Goal: Transaction & Acquisition: Obtain resource

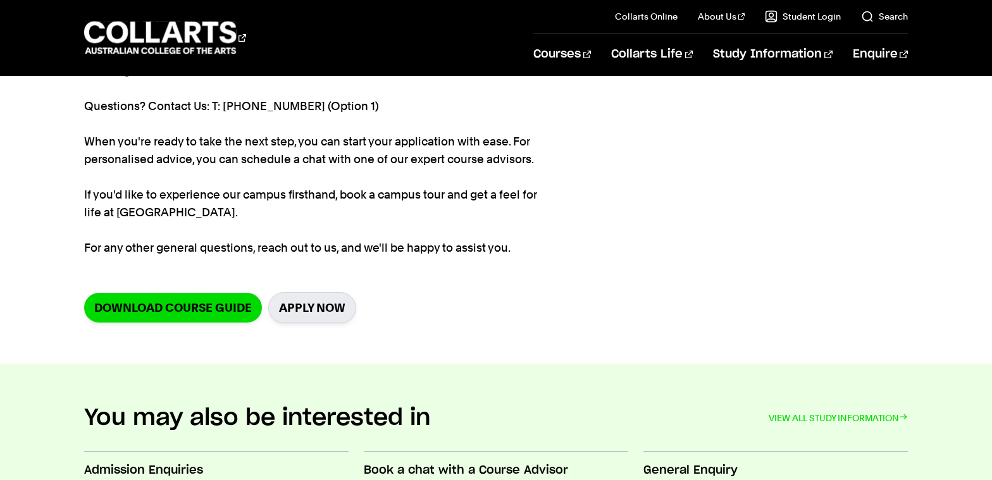
scroll to position [224, 0]
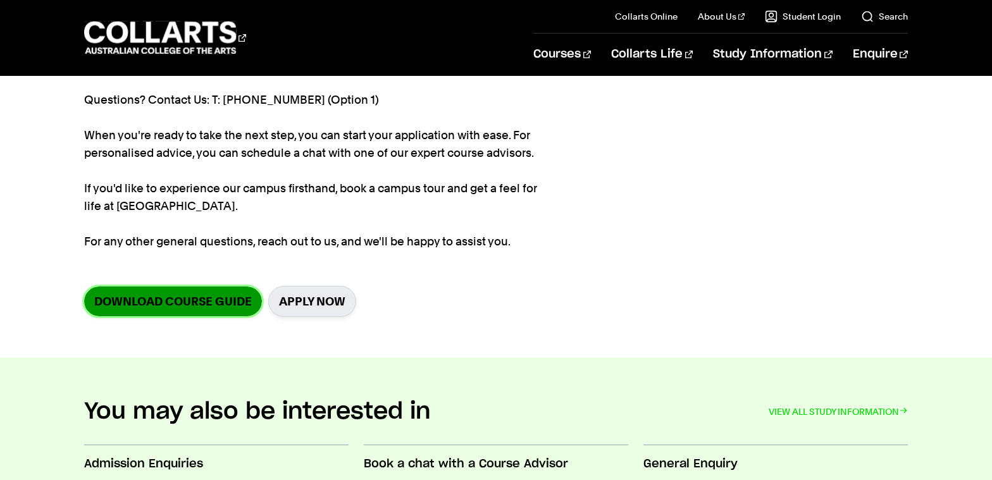
click at [169, 302] on link "Download Course Guide" at bounding box center [173, 302] width 178 height 30
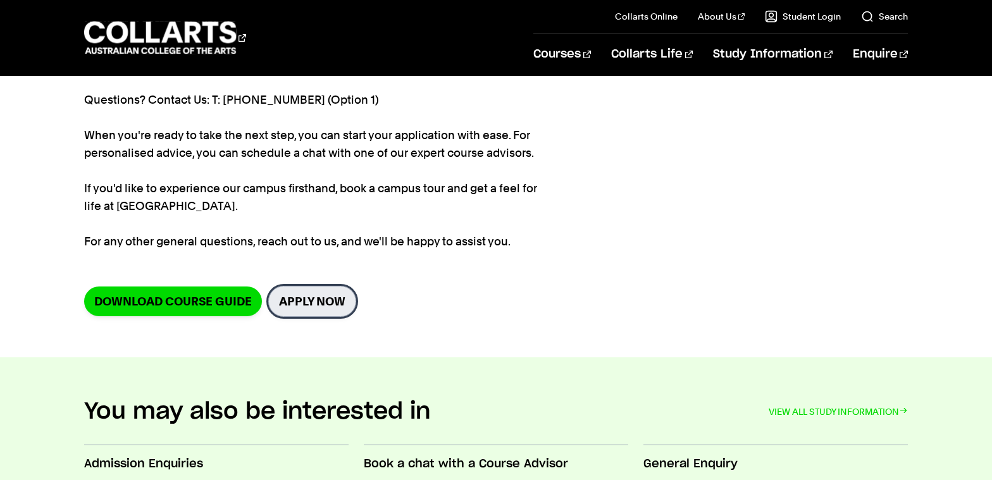
click at [333, 310] on link "Apply Now" at bounding box center [312, 301] width 88 height 31
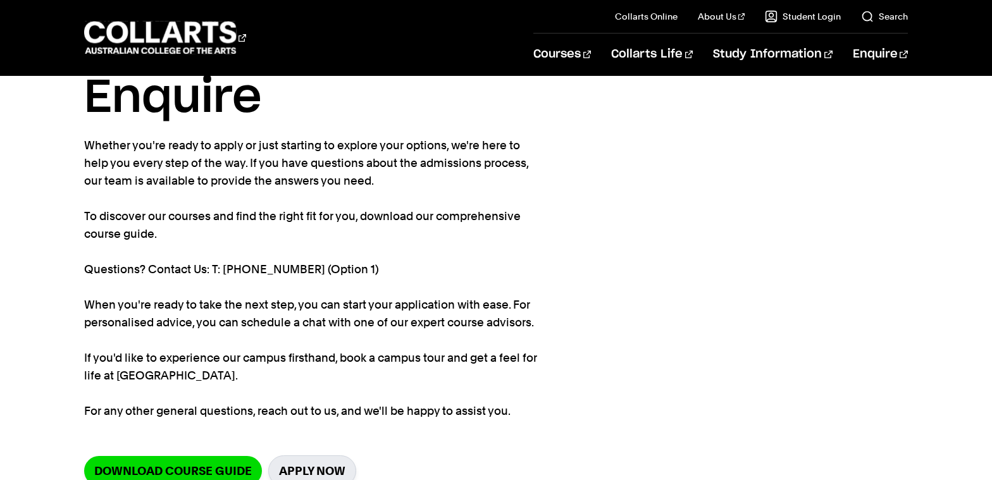
scroll to position [0, 0]
